Goal: Check status

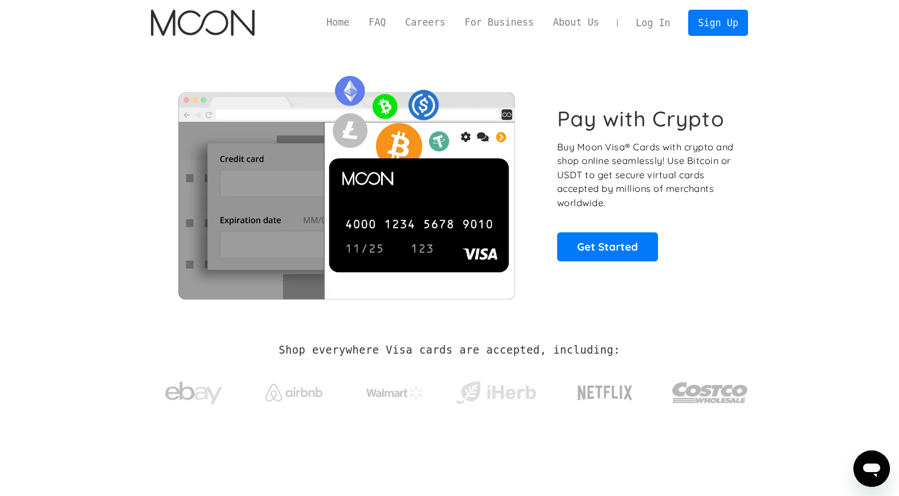
click at [652, 21] on link "Log In" at bounding box center [653, 22] width 54 height 25
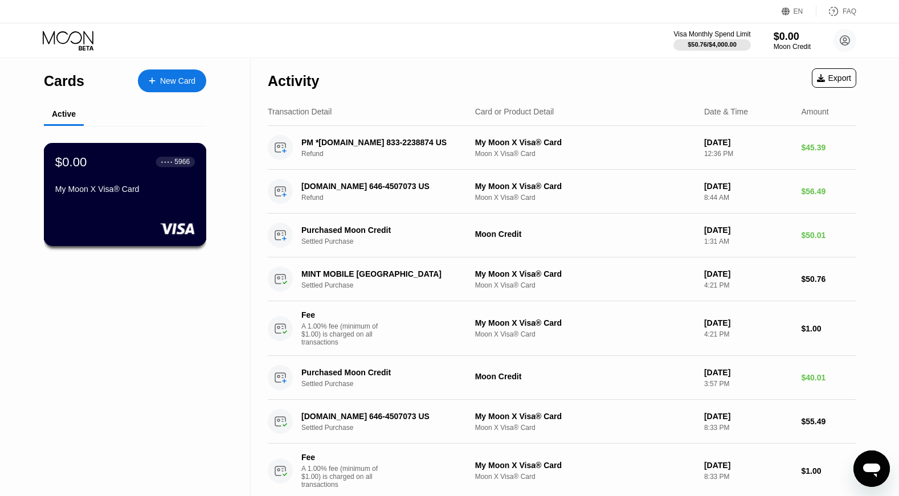
click at [162, 183] on div "$0.00 ● ● ● ● 5966 My Moon X Visa® Card" at bounding box center [125, 176] width 140 height 44
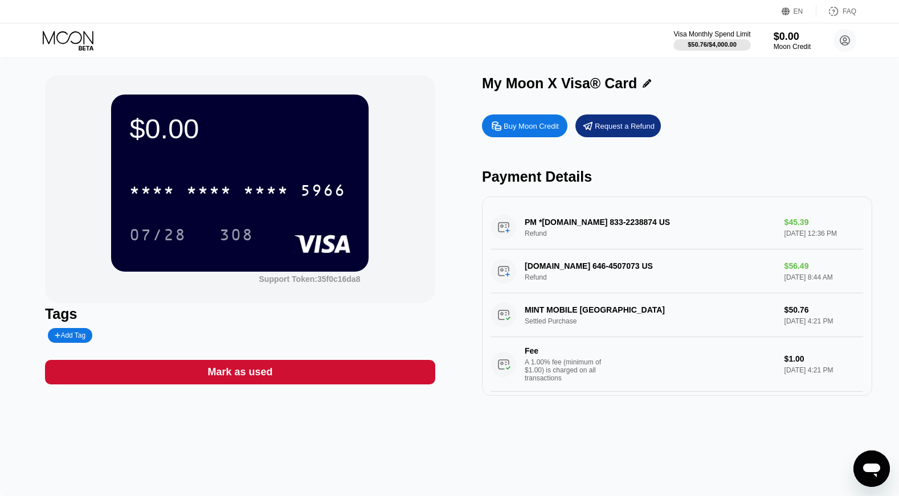
click at [280, 205] on div "* * * * * * * * * * * * 5966" at bounding box center [239, 187] width 221 height 39
click at [268, 189] on div "* * * *" at bounding box center [266, 192] width 46 height 18
click at [784, 50] on div "Moon Credit" at bounding box center [792, 47] width 38 height 8
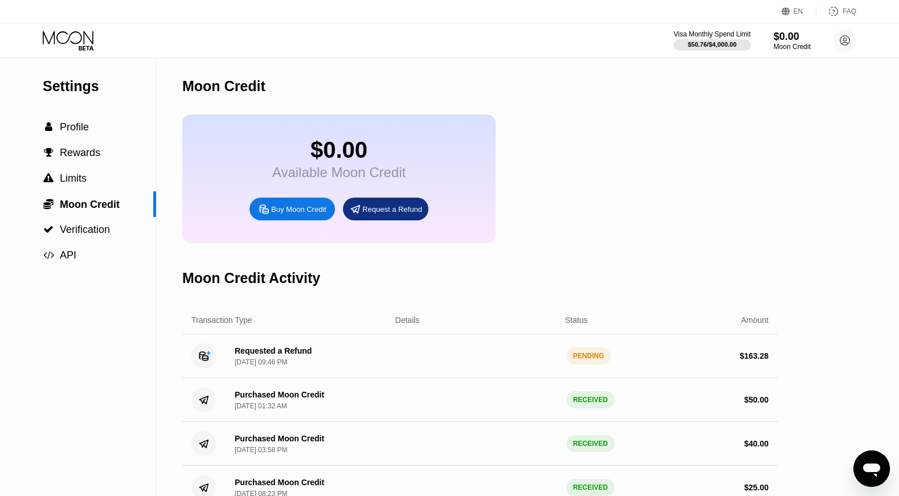
click at [595, 360] on div "PENDING" at bounding box center [588, 356] width 45 height 17
click at [206, 358] on circle at bounding box center [203, 356] width 25 height 25
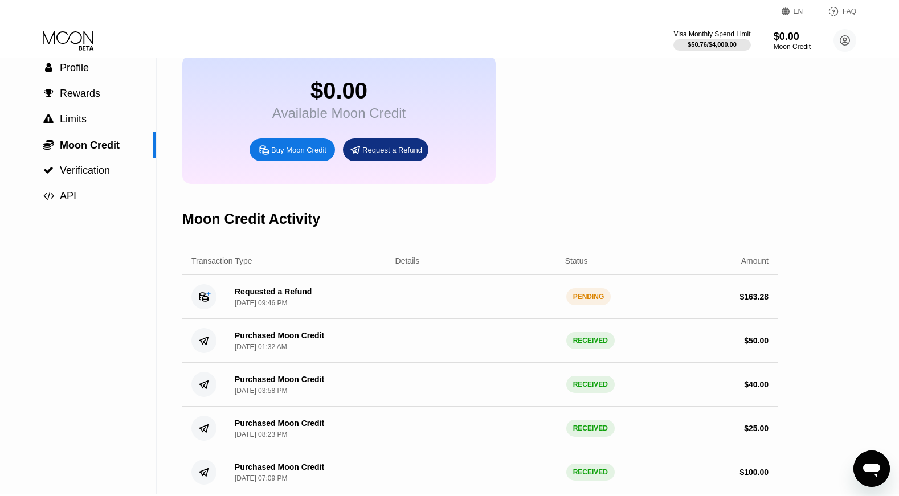
scroll to position [62, 0]
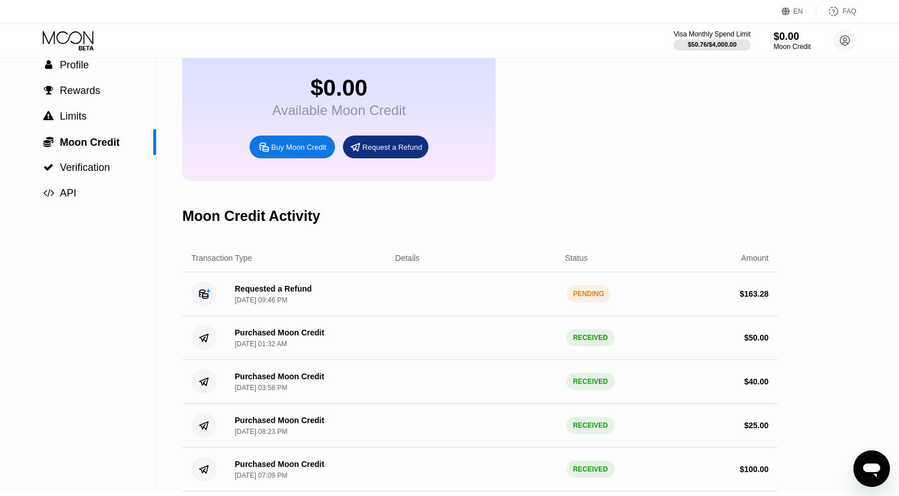
click at [194, 299] on circle at bounding box center [203, 293] width 25 height 25
click at [197, 298] on circle at bounding box center [203, 293] width 25 height 25
click at [244, 301] on div "Aug 22, 2025, 09:46 PM" at bounding box center [261, 300] width 52 height 8
click at [251, 296] on div "Requested a Refund Aug 22, 2025, 09:46 PM" at bounding box center [273, 294] width 77 height 20
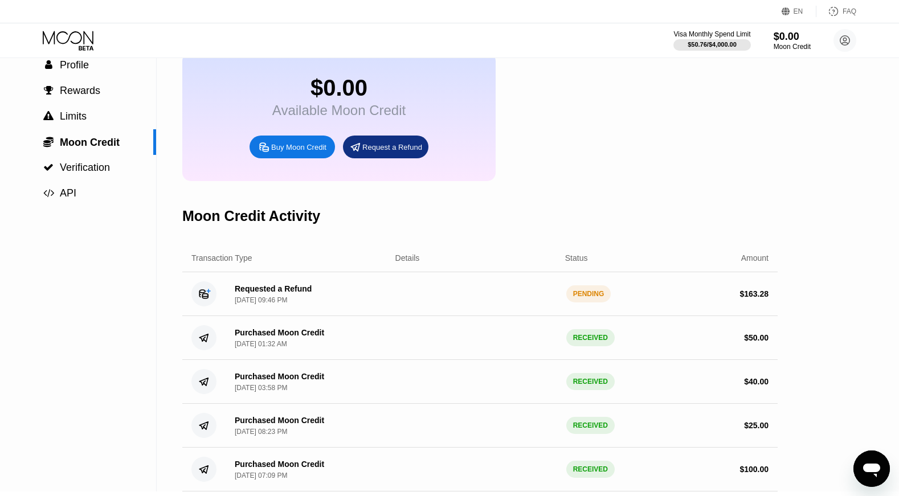
click at [251, 296] on div "Requested a Refund Aug 22, 2025, 09:46 PM" at bounding box center [273, 294] width 77 height 20
click at [386, 263] on div "Details" at bounding box center [459, 258] width 172 height 9
click at [412, 262] on div "Details" at bounding box center [407, 258] width 25 height 9
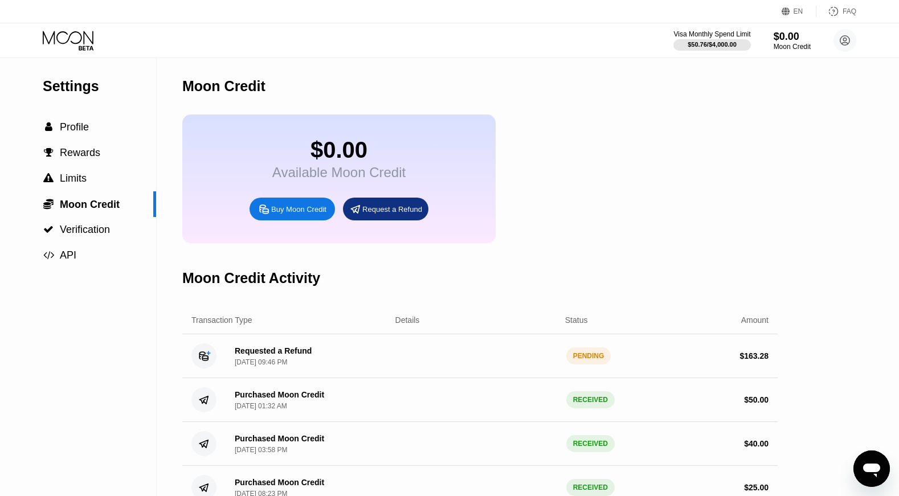
scroll to position [0, 0]
